Goal: Navigation & Orientation: Find specific page/section

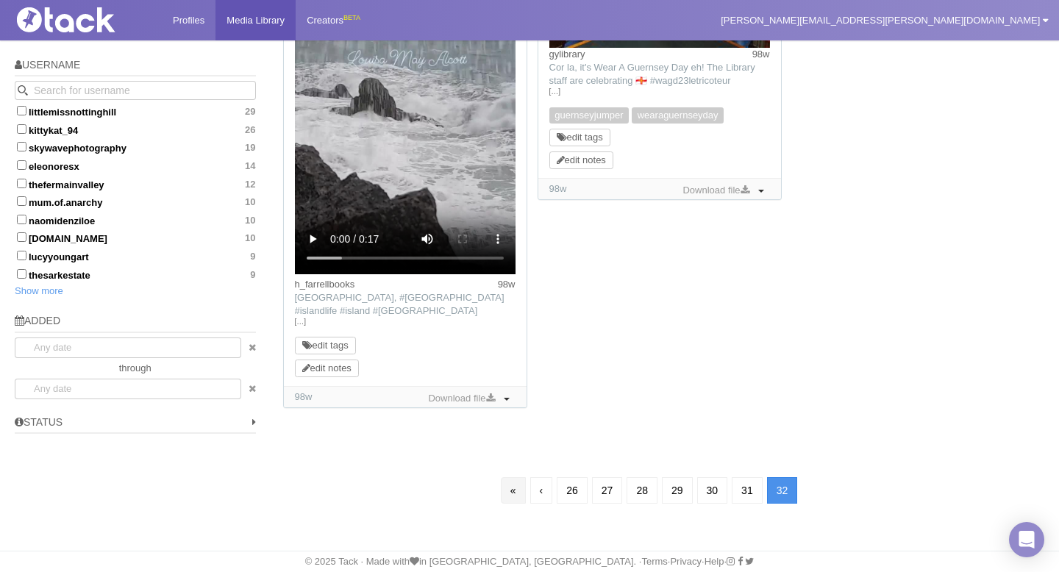
click at [506, 495] on link "«" at bounding box center [513, 490] width 25 height 26
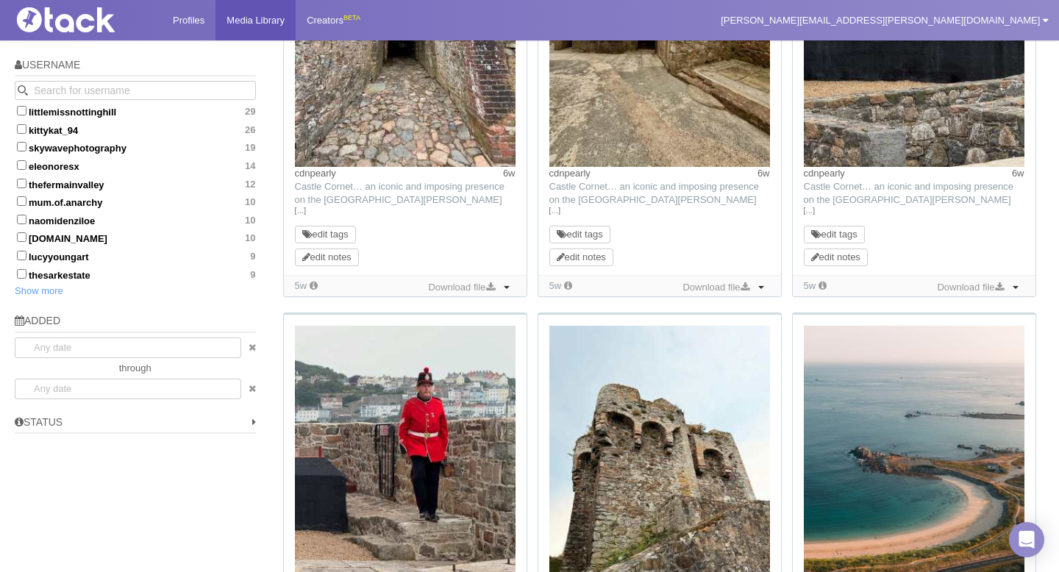
scroll to position [106, 0]
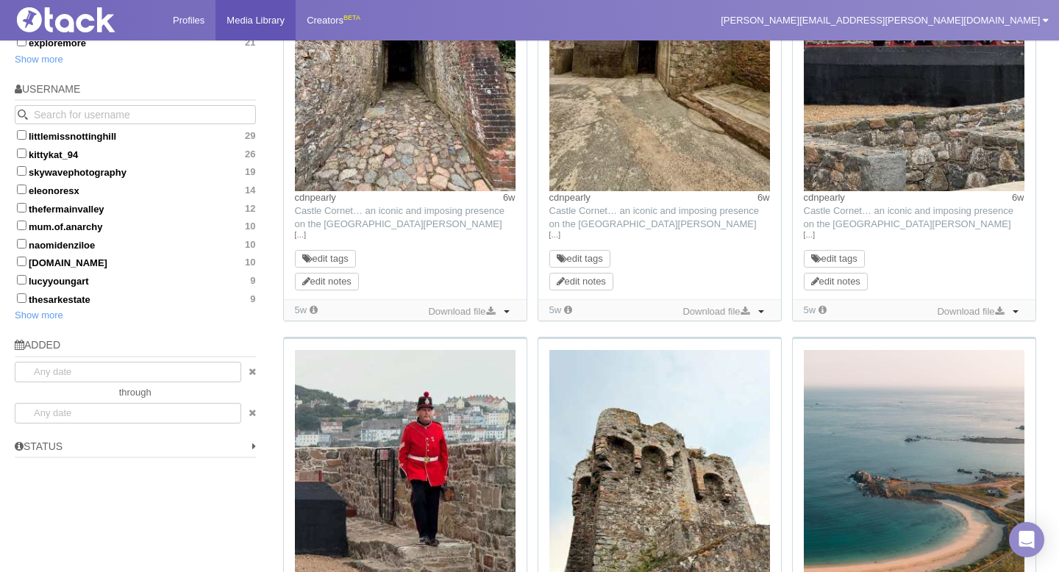
scroll to position [877, 0]
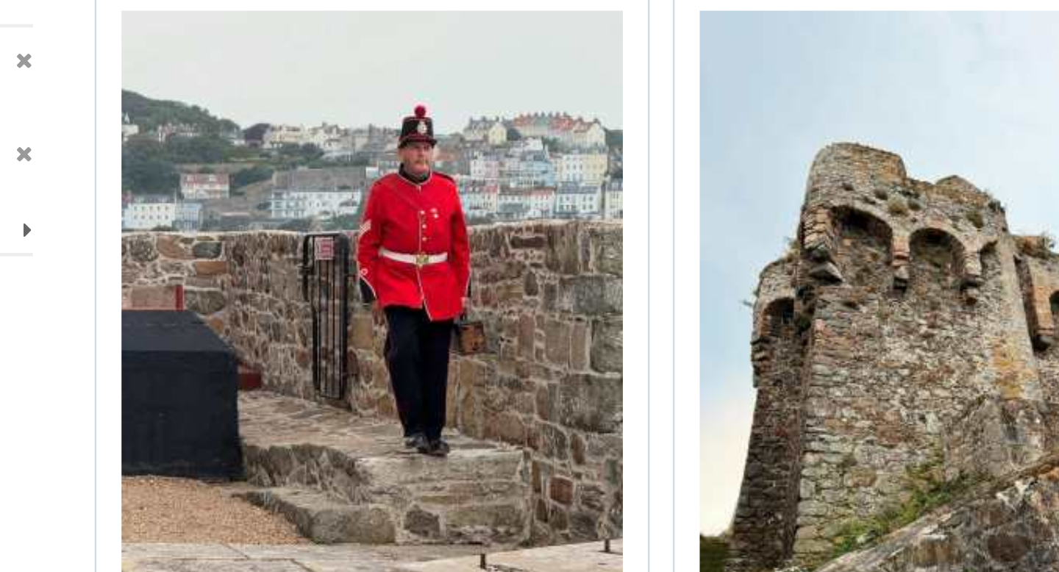
click at [449, 424] on img at bounding box center [405, 382] width 221 height 294
click at [272, 399] on div "315 results cdnpearly 6w TikTok: [GEOGRAPHIC_DATA]… an iconic and imposing pres…" at bounding box center [661, 244] width 789 height 1910
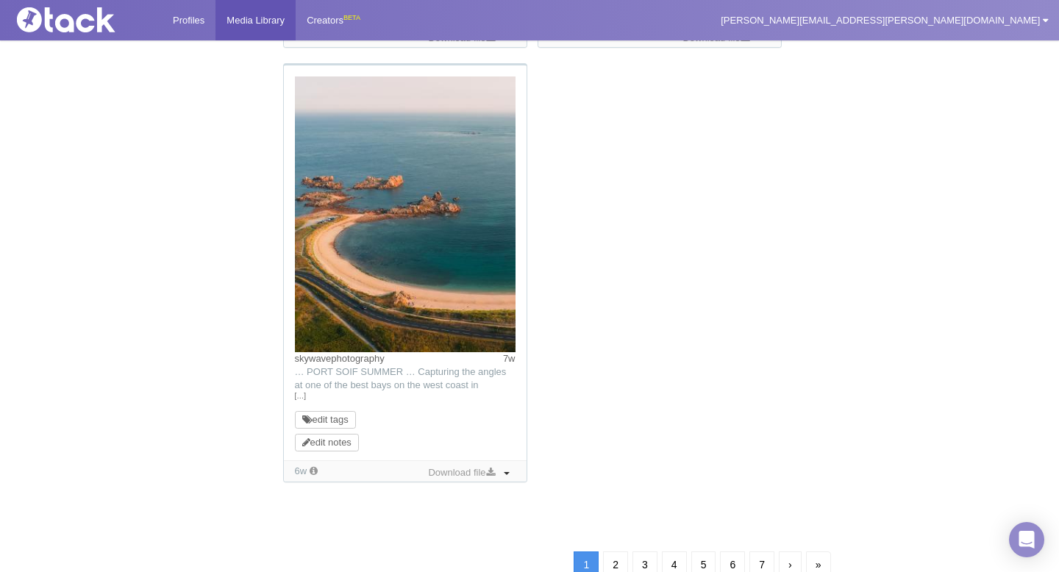
scroll to position [1563, 0]
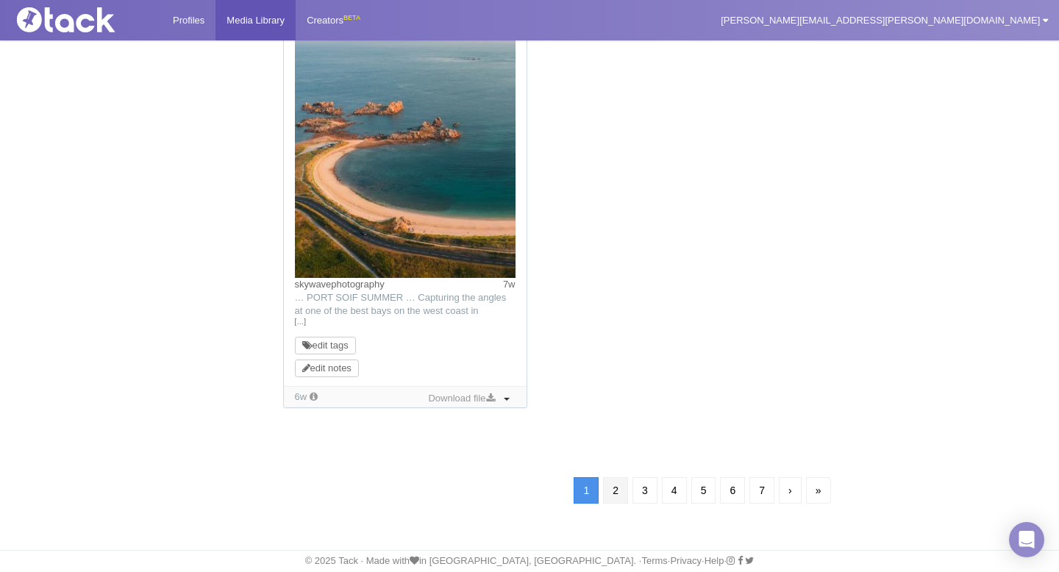
click at [611, 487] on link "2" at bounding box center [615, 490] width 25 height 26
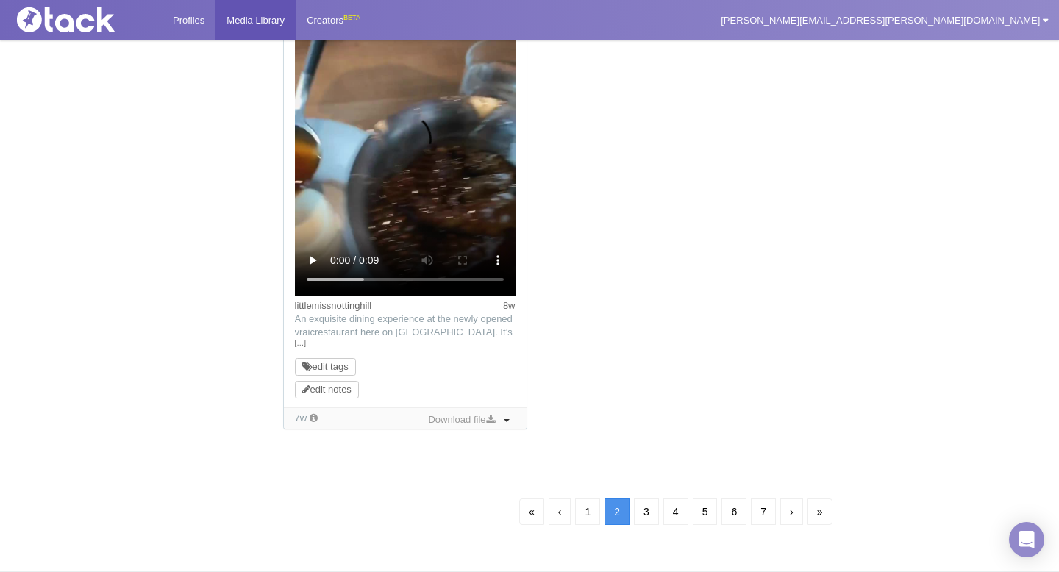
scroll to position [106, 0]
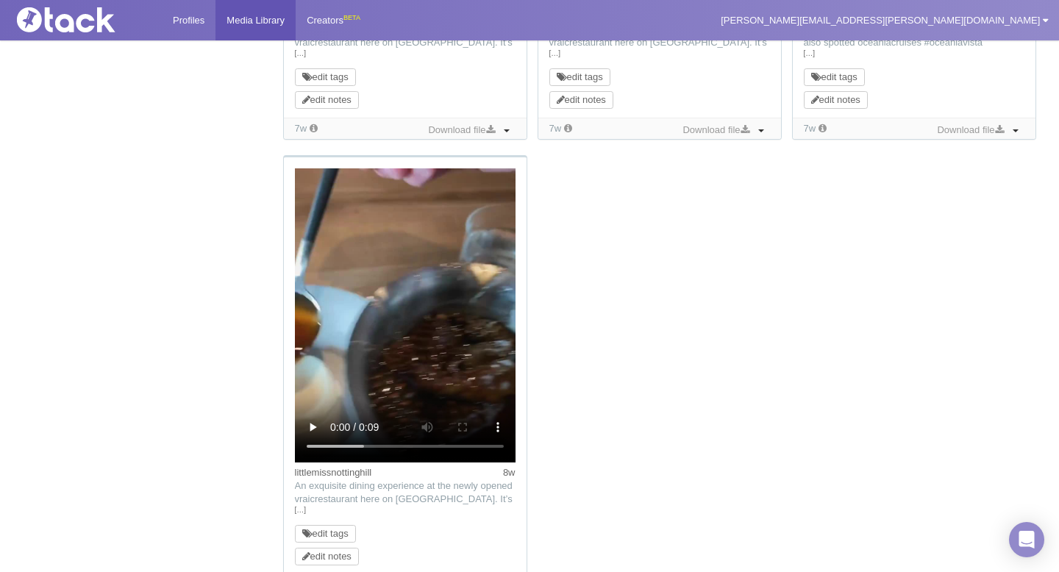
scroll to position [1584, 0]
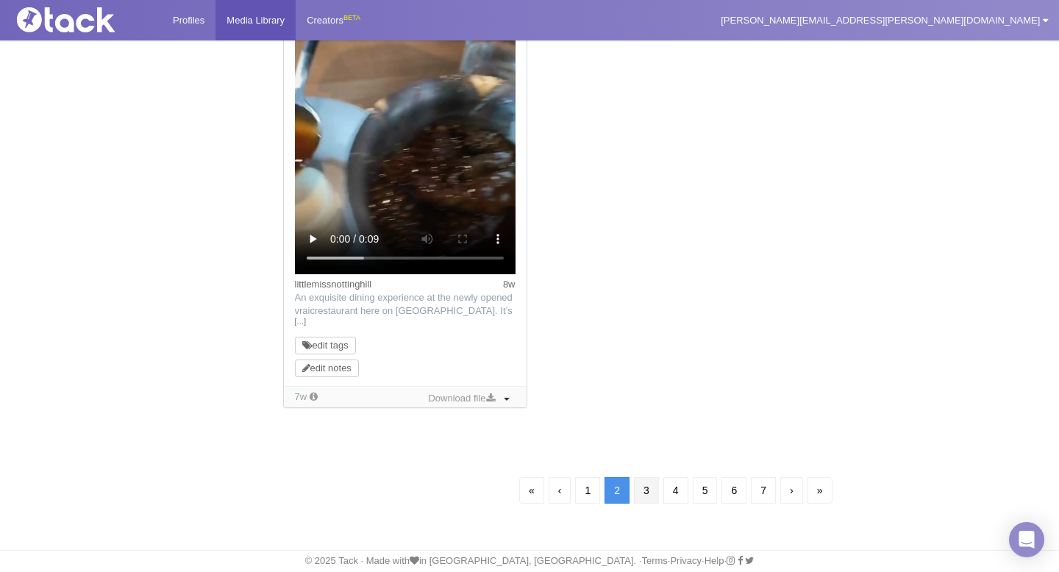
click at [639, 494] on link "3" at bounding box center [646, 490] width 25 height 26
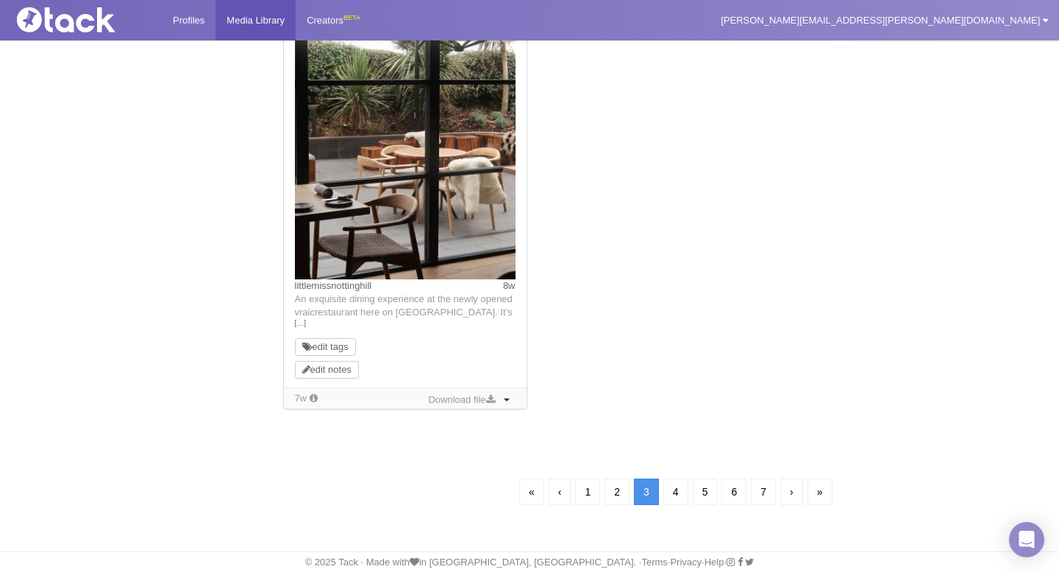
scroll to position [106, 0]
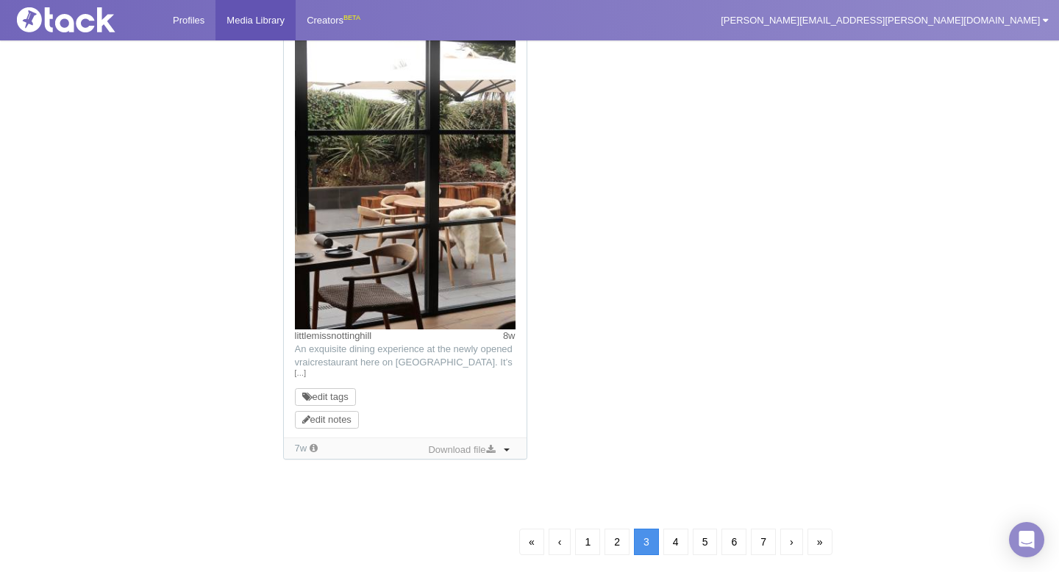
scroll to position [1549, 0]
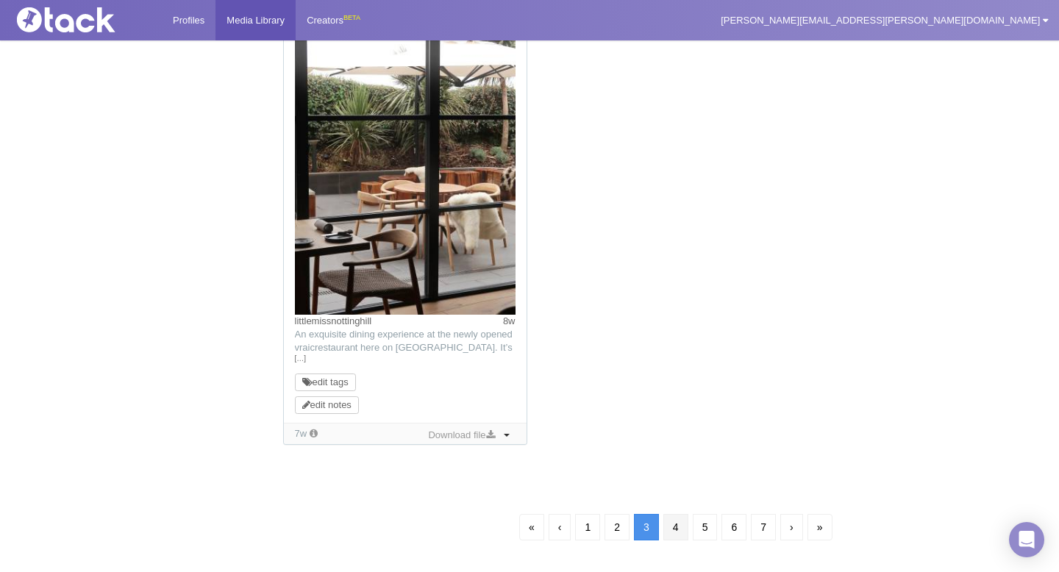
click at [677, 533] on link "4" at bounding box center [675, 527] width 25 height 26
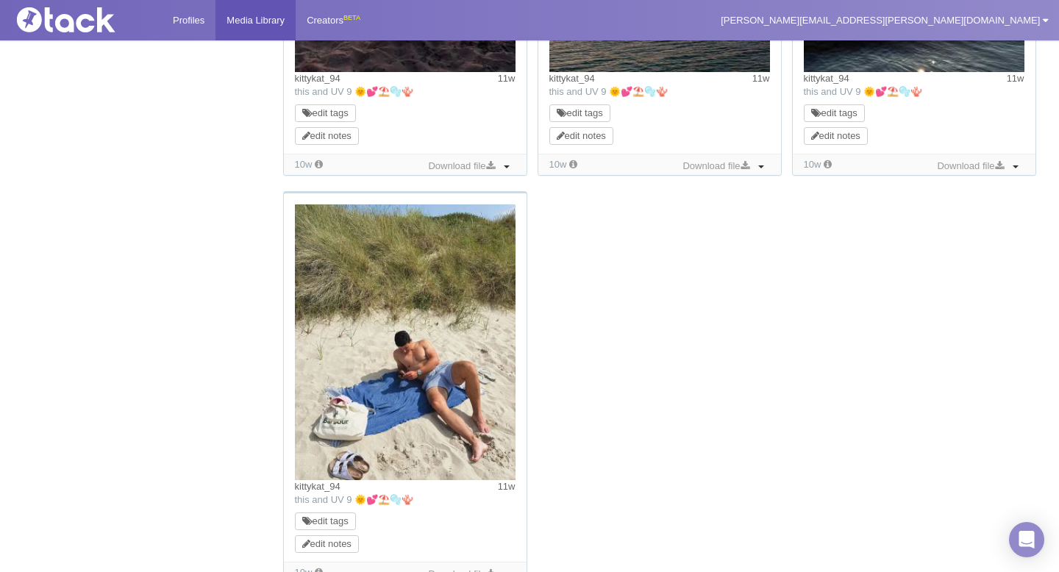
scroll to position [1545, 0]
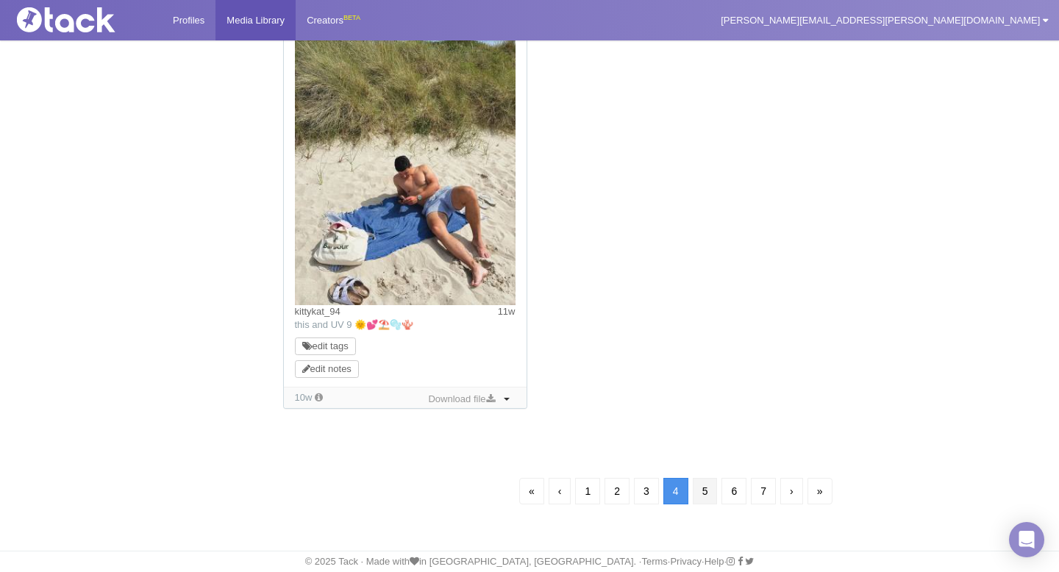
click at [704, 493] on link "5" at bounding box center [705, 491] width 25 height 26
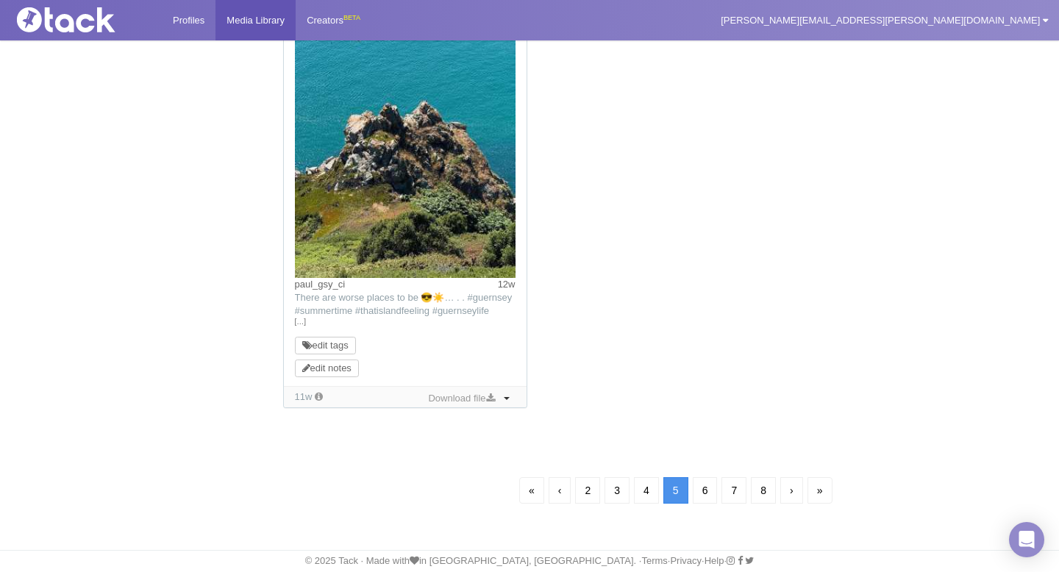
scroll to position [106, 0]
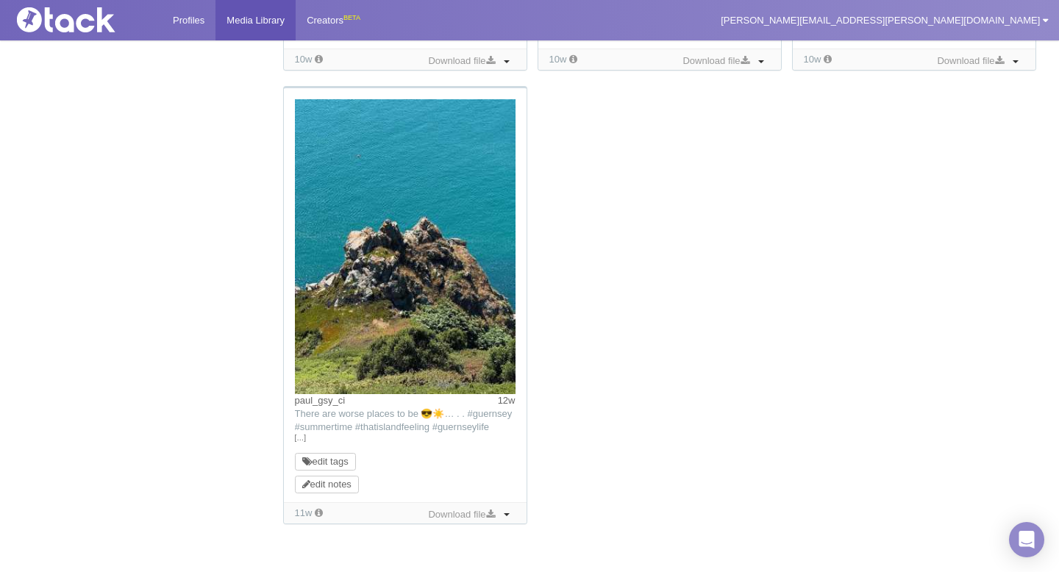
scroll to position [1444, 0]
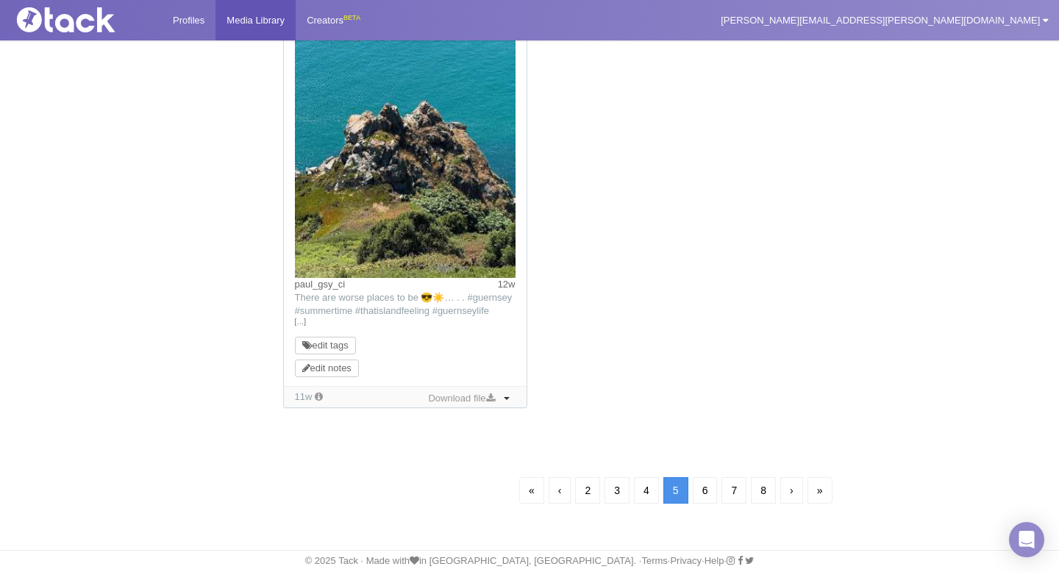
click at [699, 490] on link "6" at bounding box center [705, 490] width 25 height 26
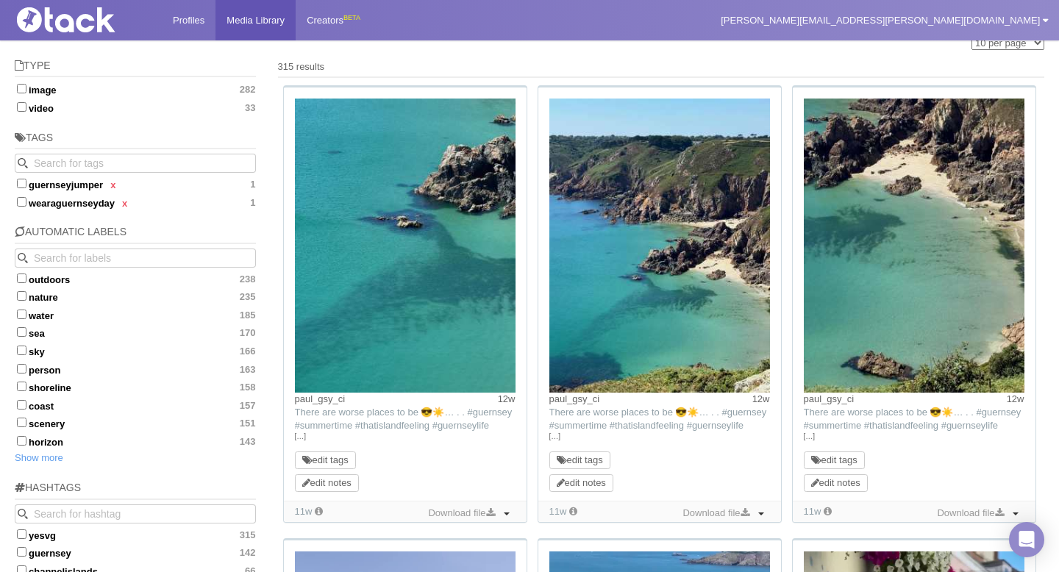
scroll to position [672, 0]
